Goal: Information Seeking & Learning: Learn about a topic

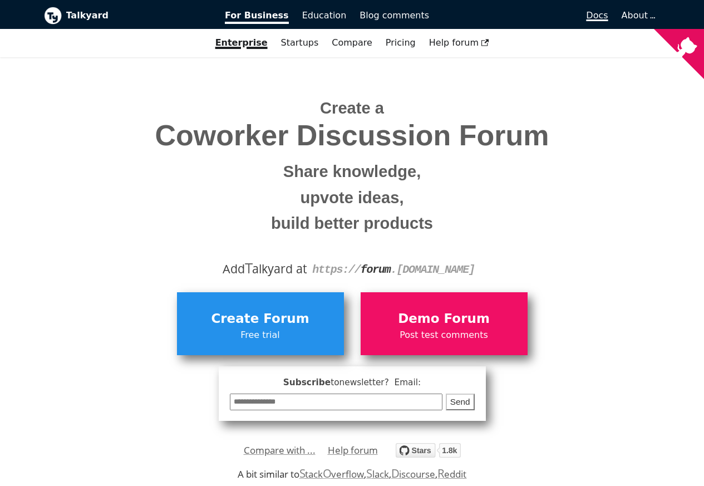
click at [602, 16] on span "Docs" at bounding box center [597, 15] width 22 height 11
